Goal: Task Accomplishment & Management: Manage account settings

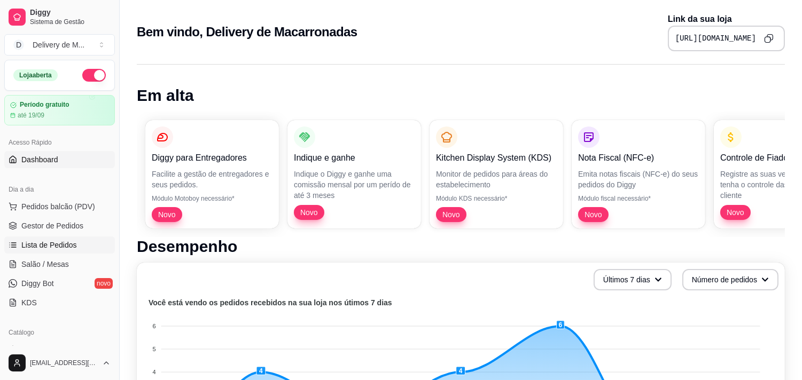
click at [37, 253] on link "Lista de Pedidos" at bounding box center [59, 245] width 111 height 17
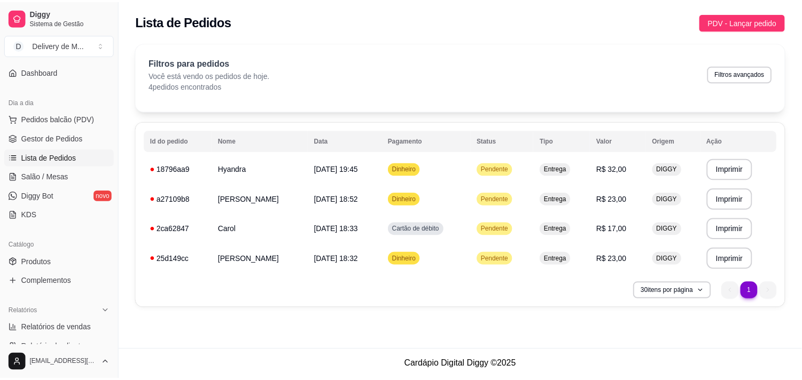
scroll to position [121, 0]
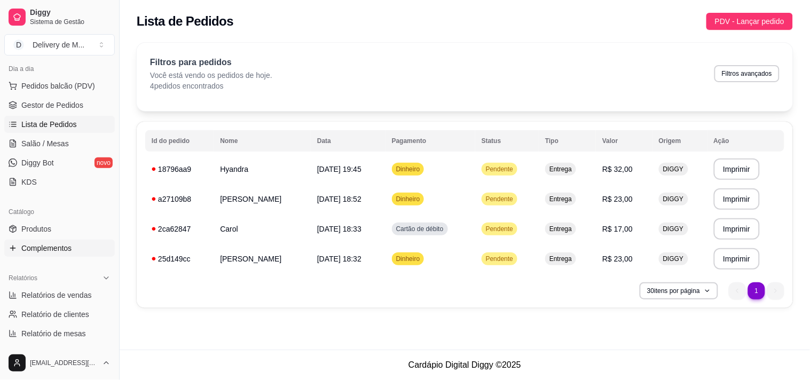
click at [77, 245] on link "Complementos" at bounding box center [59, 248] width 111 height 17
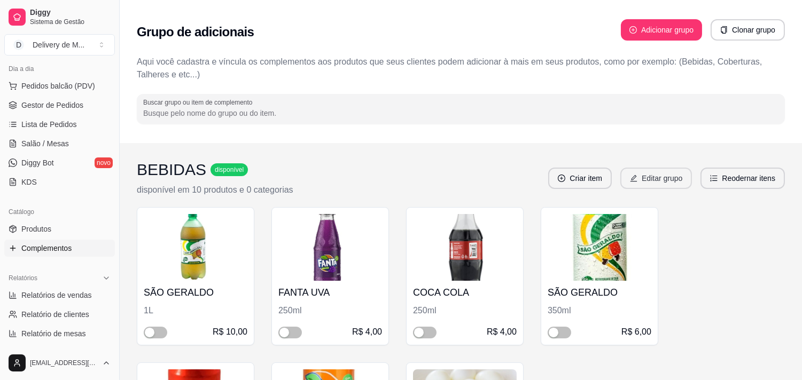
click at [660, 172] on button "Editar grupo" at bounding box center [656, 178] width 72 height 21
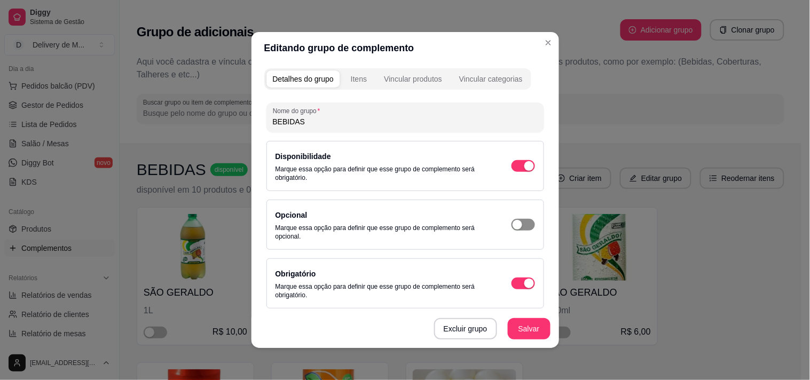
click at [525, 171] on div "button" at bounding box center [530, 166] width 10 height 10
type input "0"
click at [524, 337] on button "Salvar" at bounding box center [530, 329] width 42 height 21
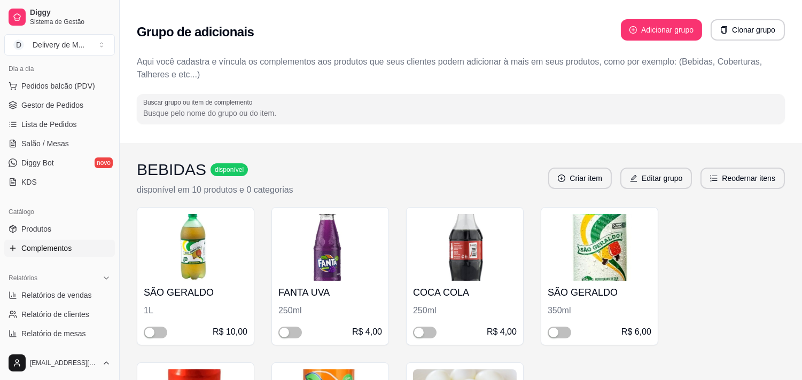
click at [146, 338] on div "SÃO GERALDO 1L R$ 10,00" at bounding box center [196, 276] width 118 height 138
click at [151, 337] on div "button" at bounding box center [150, 333] width 10 height 10
click at [285, 337] on div "button" at bounding box center [284, 333] width 10 height 10
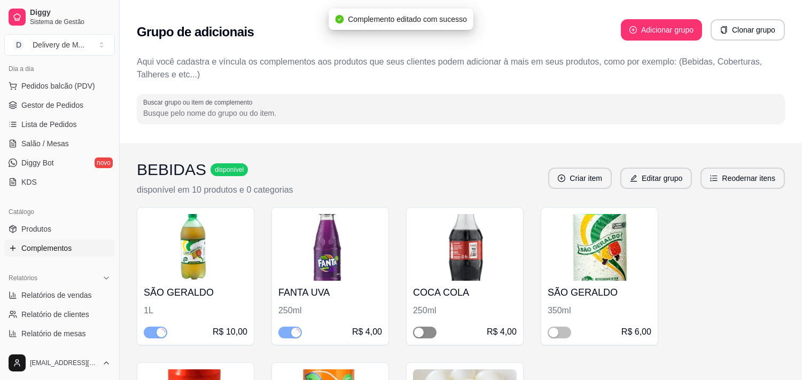
click at [426, 330] on span "button" at bounding box center [425, 333] width 24 height 12
click at [550, 332] on div "button" at bounding box center [554, 333] width 10 height 10
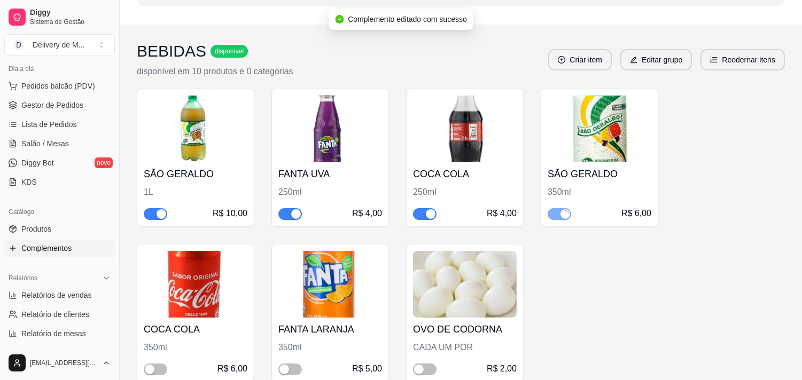
scroll to position [142, 0]
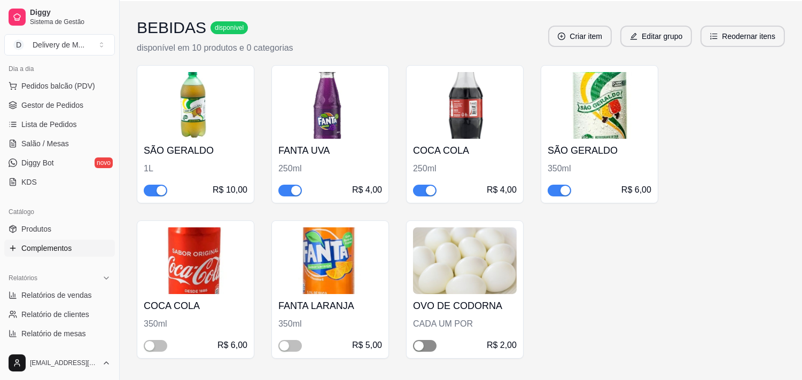
click at [418, 349] on div "button" at bounding box center [419, 346] width 10 height 10
click at [286, 345] on div "button" at bounding box center [284, 346] width 10 height 10
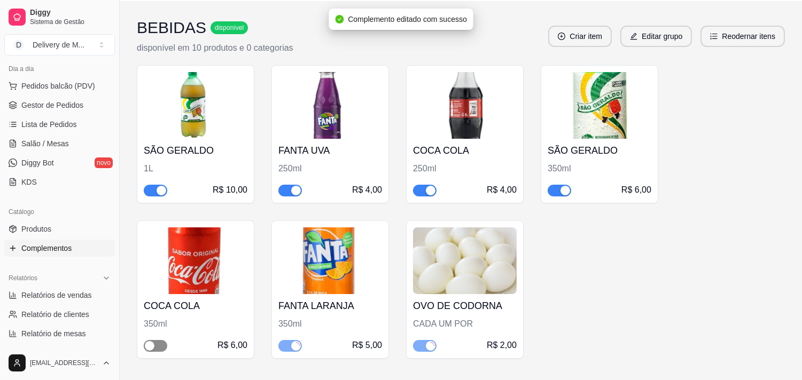
click at [150, 349] on div "button" at bounding box center [150, 346] width 10 height 10
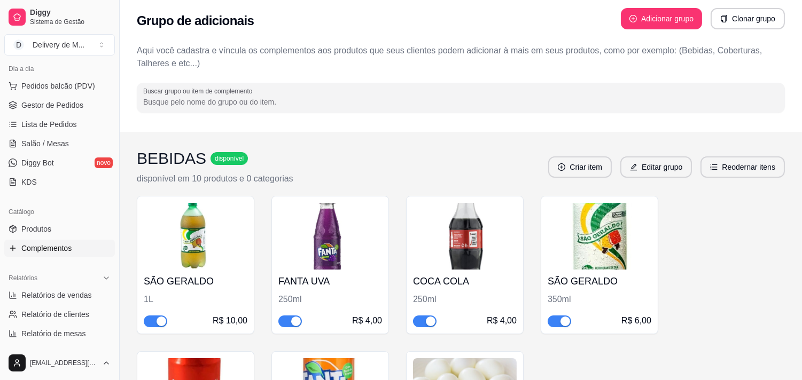
scroll to position [0, 0]
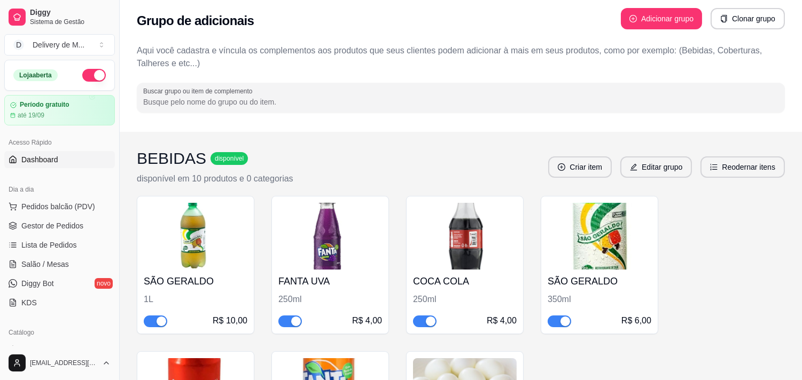
click at [63, 157] on link "Dashboard" at bounding box center [59, 159] width 111 height 17
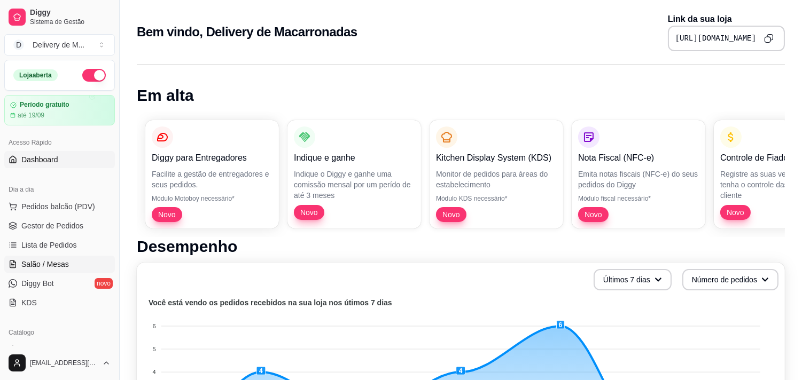
click at [45, 258] on link "Salão / Mesas" at bounding box center [59, 264] width 111 height 17
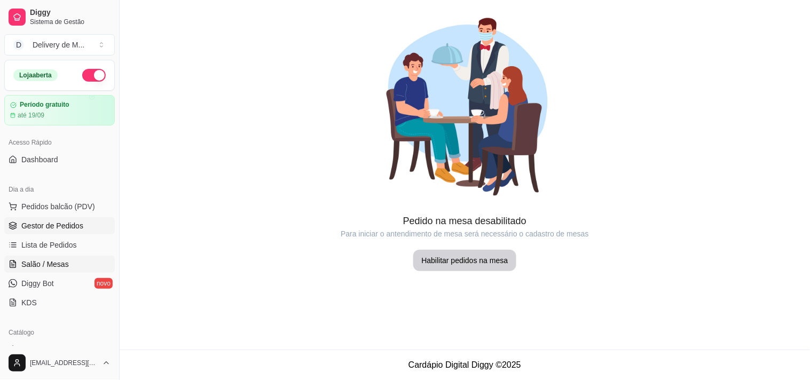
click at [48, 221] on span "Gestor de Pedidos" at bounding box center [52, 226] width 62 height 11
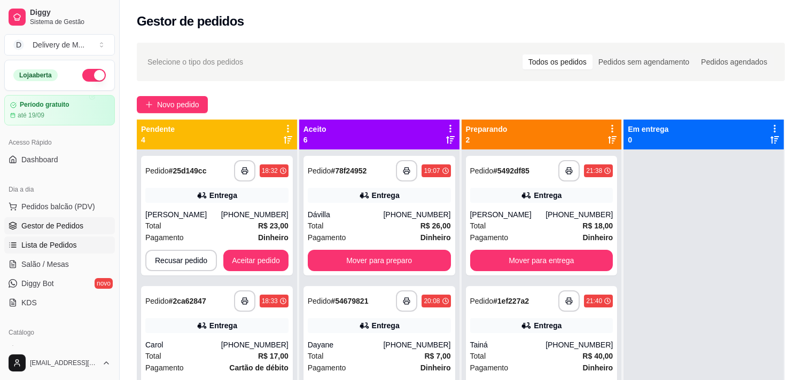
click at [50, 240] on span "Lista de Pedidos" at bounding box center [49, 245] width 56 height 11
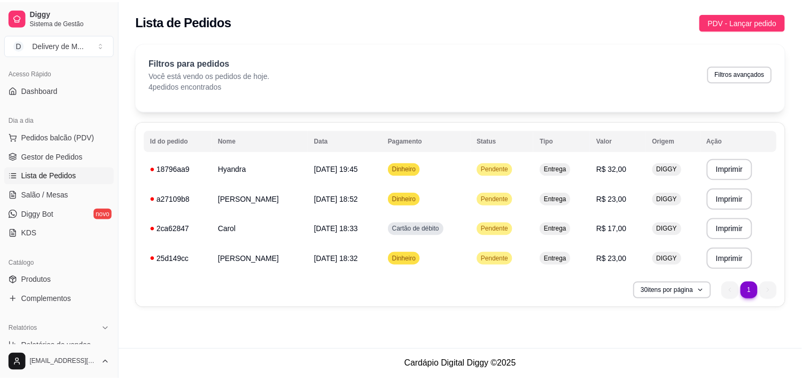
scroll to position [78, 0]
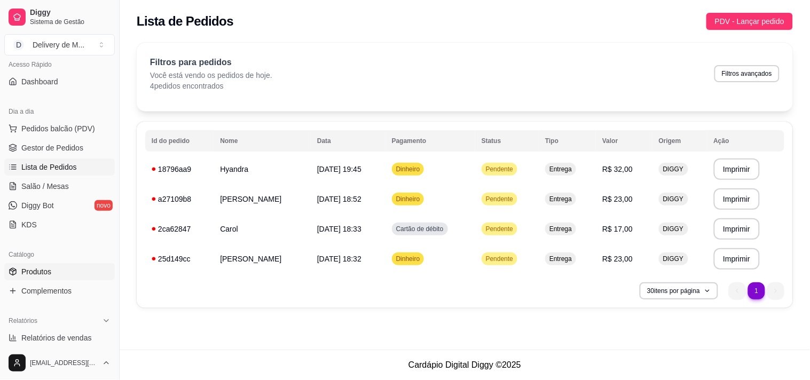
click at [49, 271] on span "Produtos" at bounding box center [36, 272] width 30 height 11
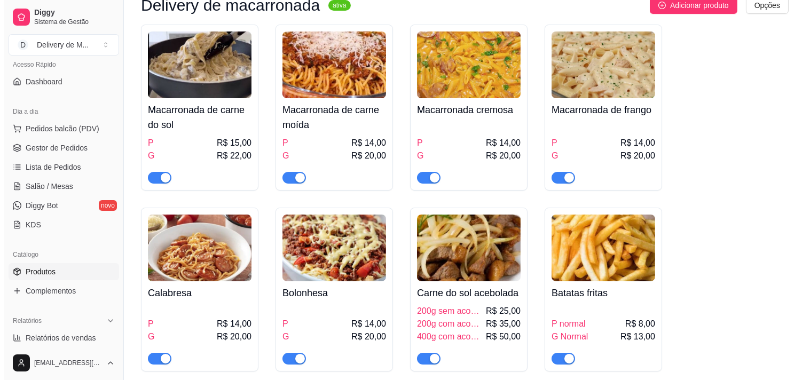
scroll to position [116, 0]
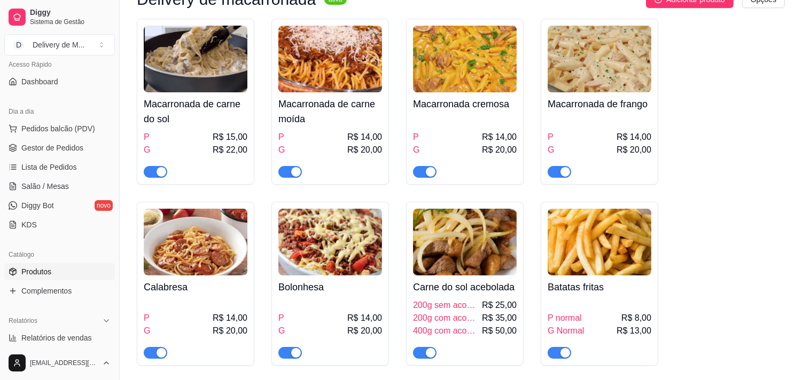
click at [503, 318] on span "R$ 35,00" at bounding box center [499, 318] width 35 height 13
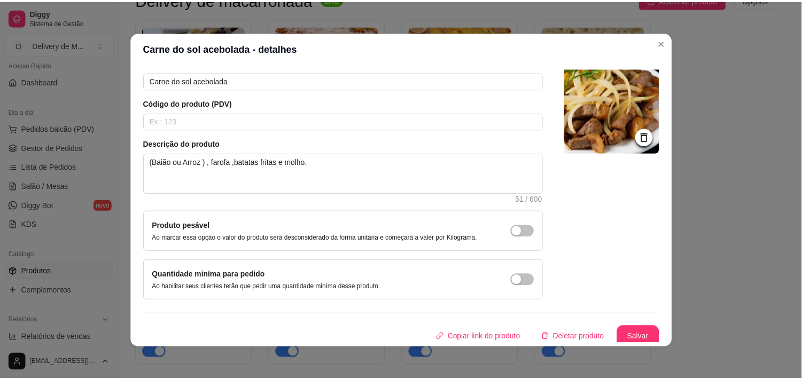
scroll to position [54, 0]
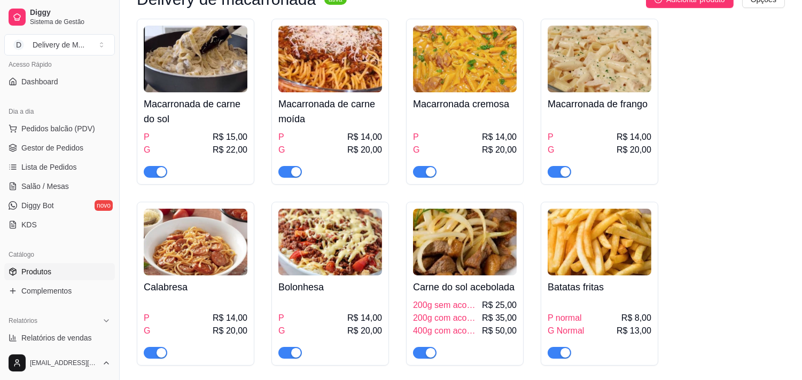
click at [435, 332] on span "400g com acompanhamento" at bounding box center [446, 331] width 67 height 13
